Goal: Find specific page/section: Find specific page/section

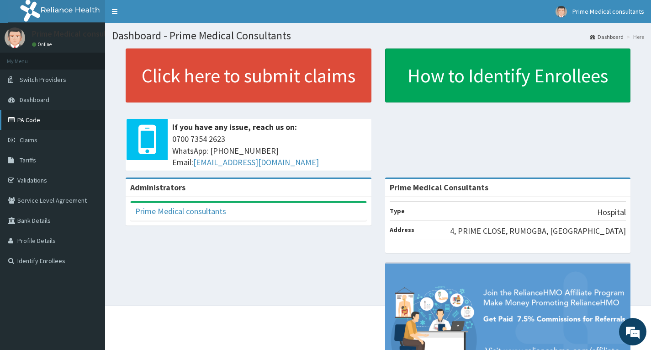
click at [33, 123] on link "PA Code" at bounding box center [52, 120] width 105 height 20
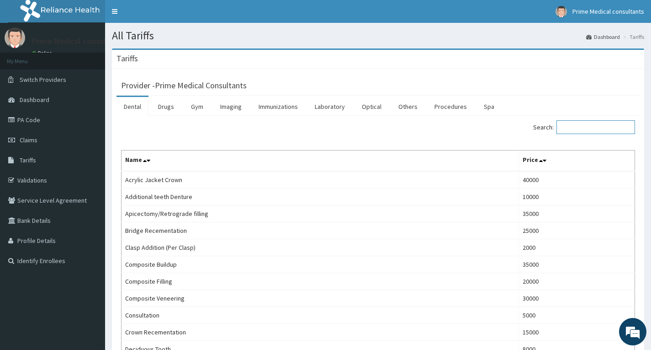
click at [573, 131] on input "Search:" at bounding box center [596, 127] width 79 height 14
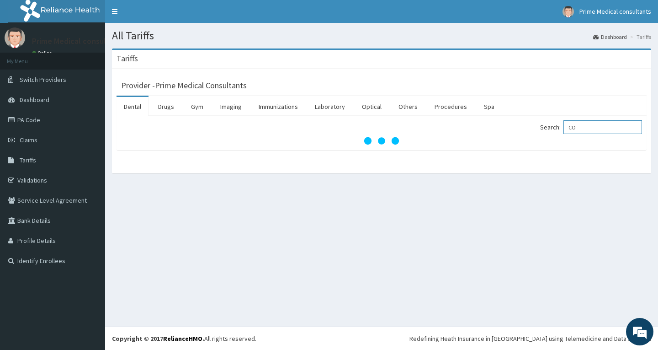
type input "C"
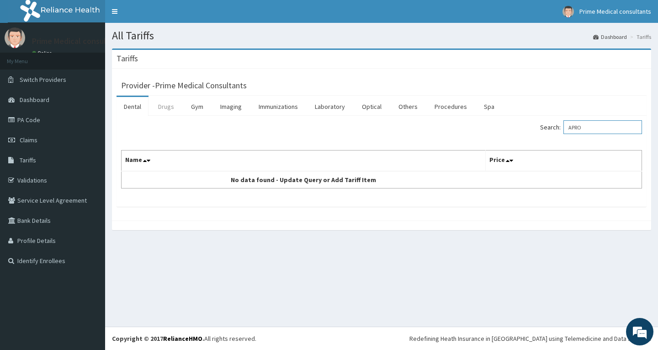
type input "APRO"
click at [165, 109] on link "Drugs" at bounding box center [166, 106] width 31 height 19
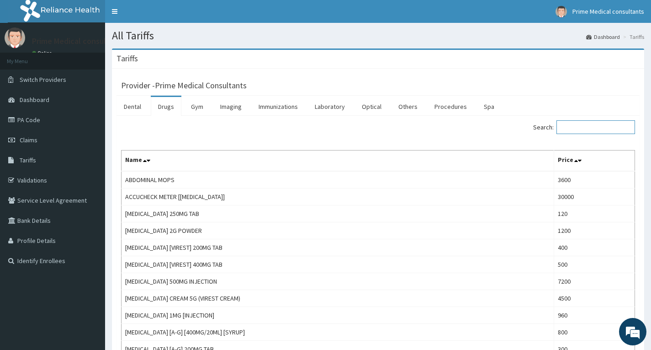
click at [581, 131] on input "Search:" at bounding box center [596, 127] width 79 height 14
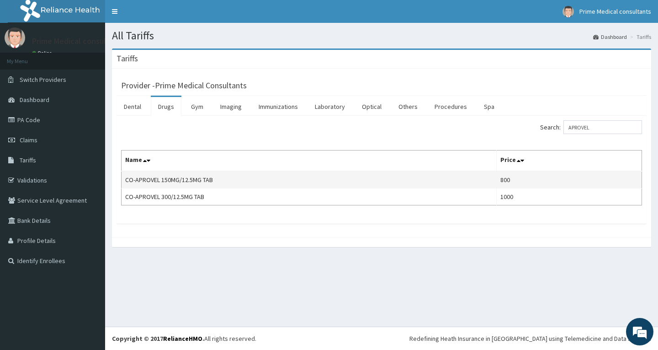
click at [177, 182] on td "CO-APROVEL 150MG/12.5MG TAB" at bounding box center [309, 179] width 375 height 17
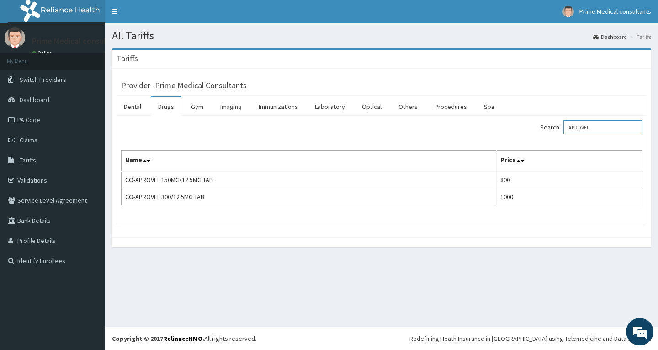
click at [599, 127] on input "APROVEL" at bounding box center [603, 127] width 79 height 14
type input "A"
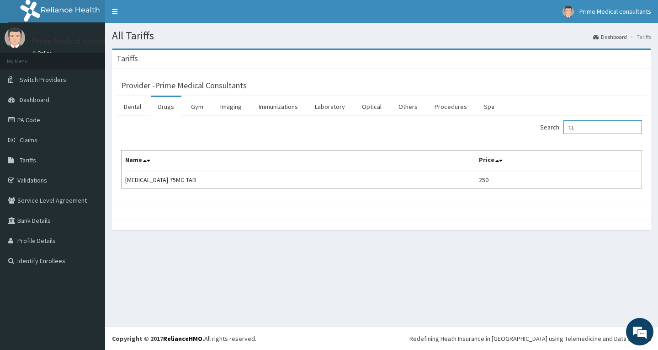
type input "C"
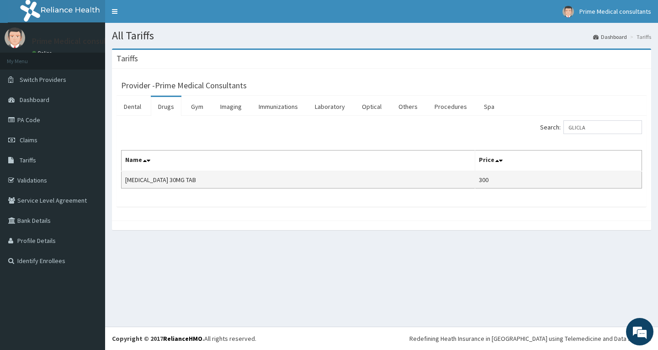
click at [244, 178] on td "[MEDICAL_DATA] 30MG TAB" at bounding box center [299, 179] width 354 height 17
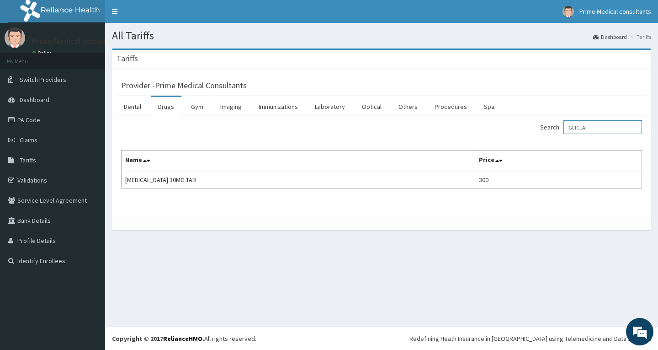
click at [596, 125] on input "GLICLA" at bounding box center [603, 127] width 79 height 14
type input "G"
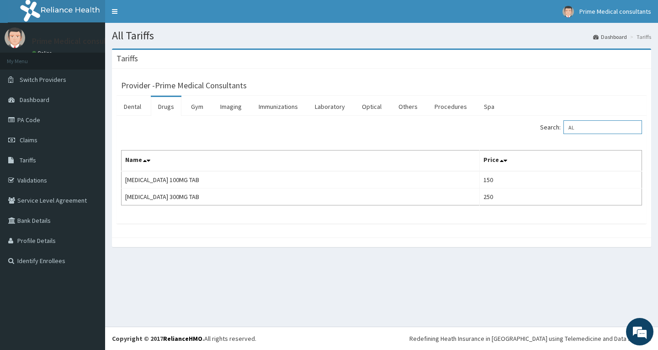
type input "A"
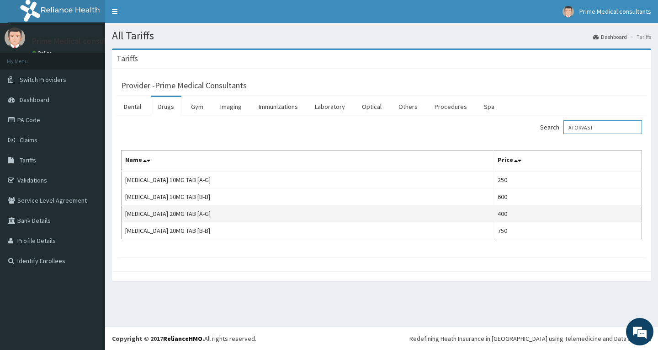
type input "ATORVAST"
click at [310, 216] on td "[MEDICAL_DATA] 20MG TAB [A-G]" at bounding box center [308, 213] width 373 height 17
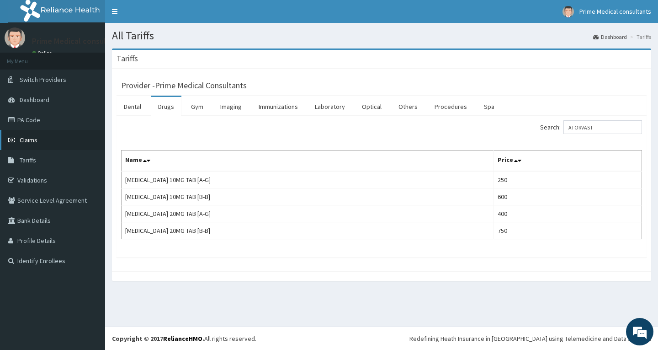
click at [44, 138] on link "Claims" at bounding box center [52, 140] width 105 height 20
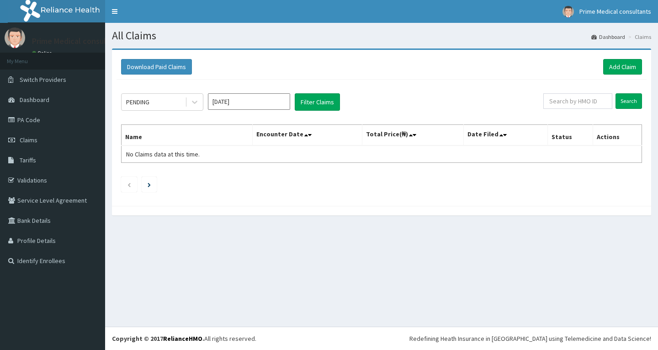
click at [60, 118] on link "PA Code" at bounding box center [52, 120] width 105 height 20
